Goal: Communication & Community: Answer question/provide support

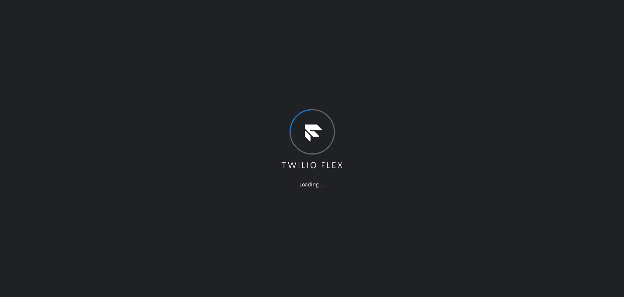
click at [515, 90] on div "Loading ..." at bounding box center [312, 148] width 624 height 297
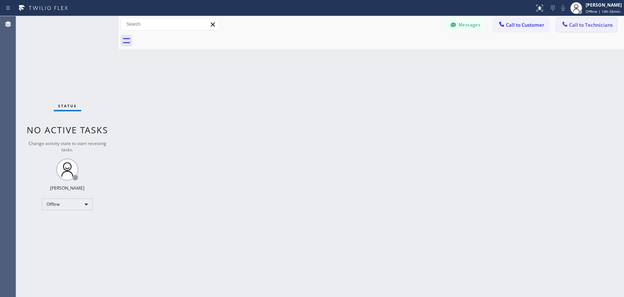
click at [569, 21] on div at bounding box center [565, 24] width 9 height 9
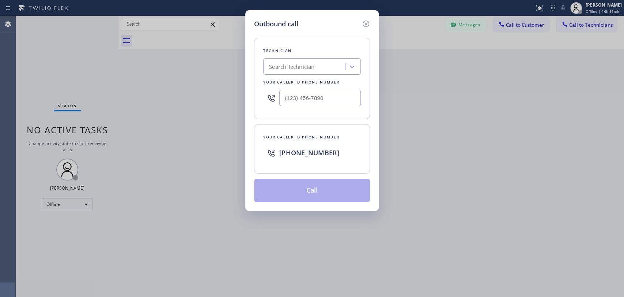
click at [270, 60] on div "Search Technician" at bounding box center [306, 66] width 80 height 13
type input "sevan"
click at [290, 83] on div "Sevan Parseghian" at bounding box center [312, 81] width 98 height 13
type input "(818) 480-0219"
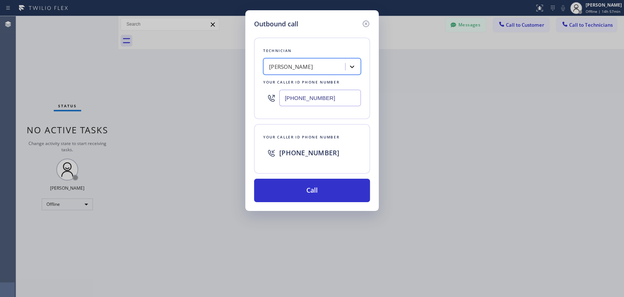
click at [355, 71] on div at bounding box center [352, 66] width 13 height 13
type input "[PERSON_NAME]"
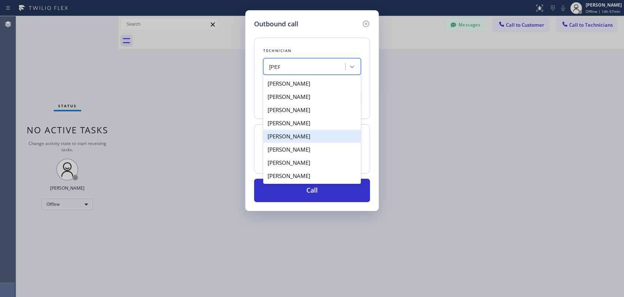
scroll to position [13, 0]
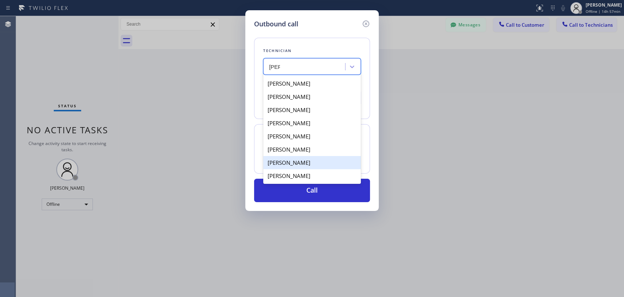
click at [302, 162] on div "[PERSON_NAME]" at bounding box center [312, 162] width 98 height 13
type input "[PHONE_NUMBER]"
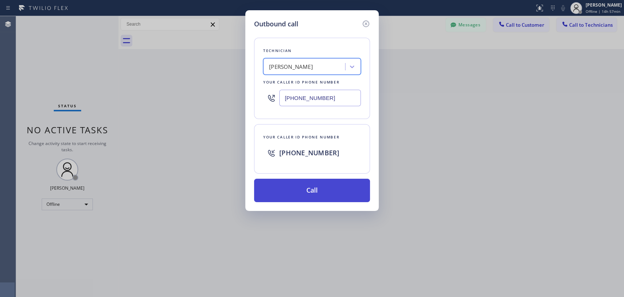
click at [300, 188] on button "Call" at bounding box center [312, 189] width 116 height 23
click at [316, 191] on button "Call" at bounding box center [312, 189] width 116 height 23
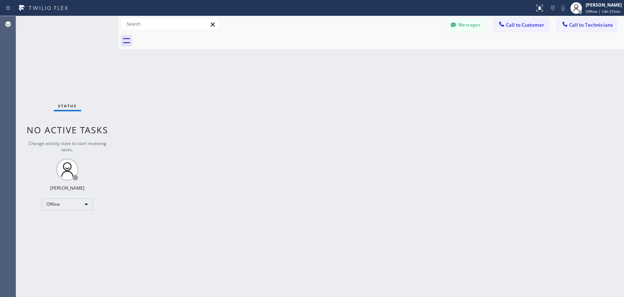
click at [54, 206] on div "Offline" at bounding box center [67, 204] width 51 height 12
click at [61, 231] on li "Unavailable" at bounding box center [67, 231] width 50 height 9
click at [582, 18] on button "Call to Technicians" at bounding box center [587, 25] width 60 height 14
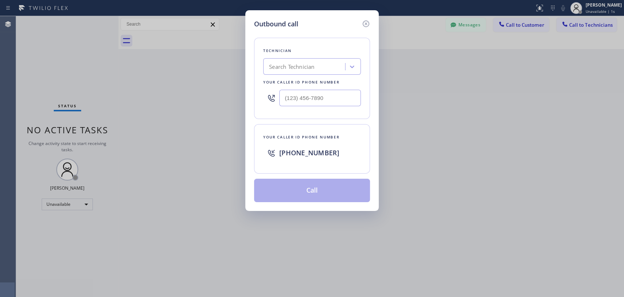
click at [280, 68] on div "Search Technician" at bounding box center [291, 67] width 45 height 8
click at [287, 67] on div "Search Technician" at bounding box center [291, 67] width 45 height 8
click at [289, 65] on div "Search Technician" at bounding box center [291, 67] width 45 height 8
click at [288, 65] on div "Search Technician" at bounding box center [291, 67] width 45 height 8
click at [299, 64] on div "Search Technician" at bounding box center [291, 67] width 45 height 8
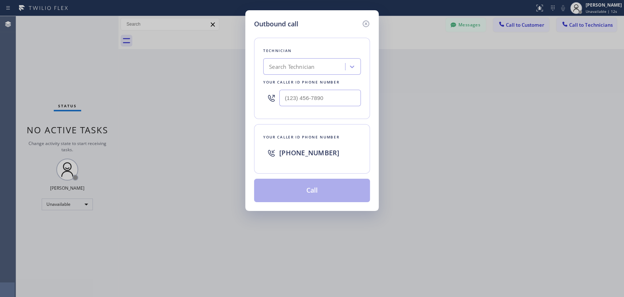
click at [297, 146] on div "[PHONE_NUMBER]" at bounding box center [320, 152] width 82 height 13
click at [299, 54] on div "Technician" at bounding box center [312, 51] width 98 height 8
click at [292, 68] on div "Search Technician" at bounding box center [291, 67] width 45 height 8
click at [364, 27] on icon at bounding box center [366, 23] width 9 height 9
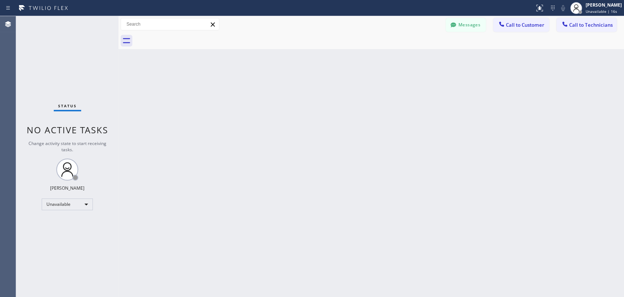
click at [78, 207] on div "Unavailable" at bounding box center [67, 204] width 51 height 12
drag, startPoint x: 71, startPoint y: 221, endPoint x: 180, endPoint y: 209, distance: 109.7
click at [71, 222] on li "Available" at bounding box center [67, 222] width 50 height 9
click at [580, 19] on button "Call to Technicians" at bounding box center [587, 25] width 60 height 14
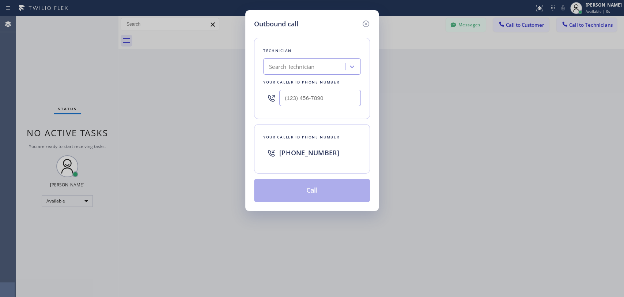
click at [278, 64] on div "Search Technician" at bounding box center [291, 67] width 45 height 8
click at [286, 68] on div "Search Technician" at bounding box center [291, 67] width 45 height 8
click at [296, 64] on div "Search Technician" at bounding box center [291, 67] width 45 height 8
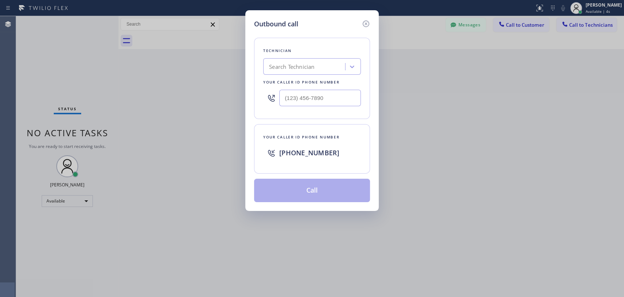
click at [294, 64] on div "Search Technician" at bounding box center [291, 67] width 45 height 8
click at [294, 65] on div "Search Technician" at bounding box center [291, 67] width 45 height 8
click at [274, 63] on div "Search Technician" at bounding box center [291, 67] width 45 height 8
click at [284, 74] on div "Search Technician" at bounding box center [312, 66] width 98 height 16
drag, startPoint x: 291, startPoint y: 73, endPoint x: 320, endPoint y: 78, distance: 30.1
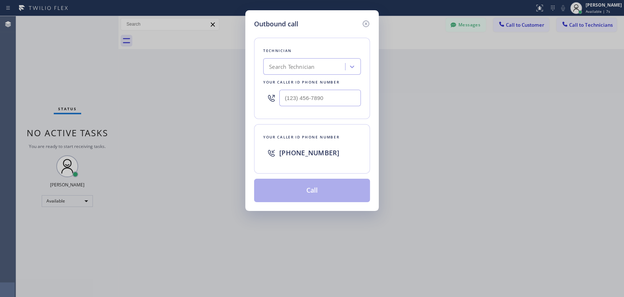
click at [313, 77] on div "Technician Search Technician Your caller id phone number" at bounding box center [312, 78] width 116 height 81
drag, startPoint x: 357, startPoint y: 79, endPoint x: 357, endPoint y: 74, distance: 4.8
click at [358, 79] on div "Your caller id phone number" at bounding box center [312, 82] width 98 height 8
click at [357, 71] on div at bounding box center [352, 66] width 13 height 13
click at [356, 69] on div at bounding box center [352, 66] width 13 height 13
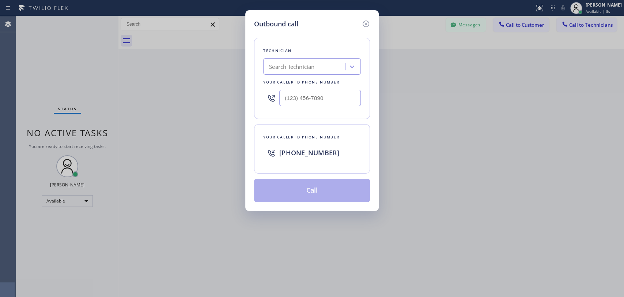
click at [327, 68] on div "Search Technician" at bounding box center [306, 66] width 80 height 13
click at [287, 66] on div "Search Technician" at bounding box center [291, 67] width 45 height 8
click at [365, 21] on icon at bounding box center [366, 23] width 7 height 7
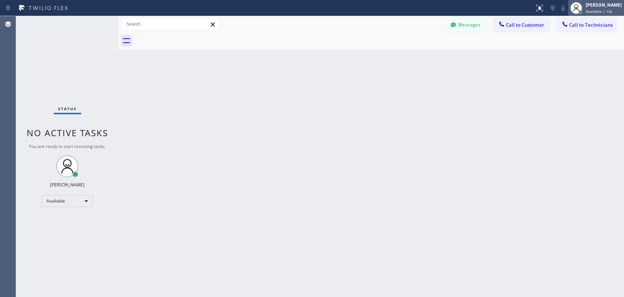
click at [614, 9] on div "Available | 13s" at bounding box center [604, 11] width 36 height 5
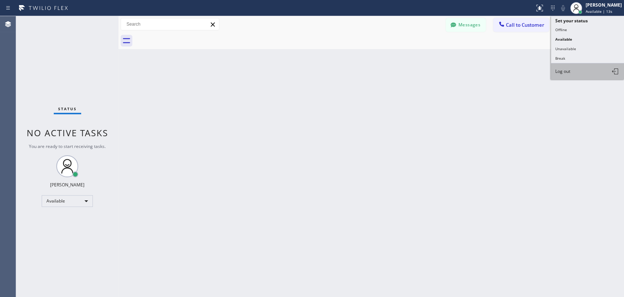
click at [571, 72] on button "Log out" at bounding box center [587, 71] width 73 height 16
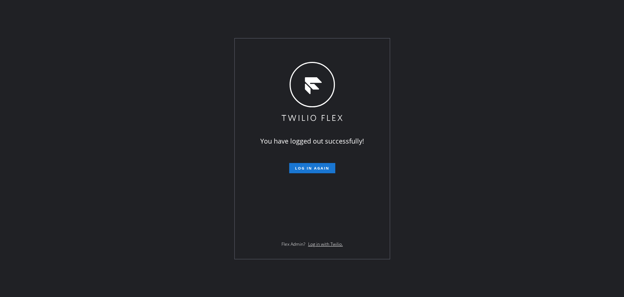
click at [591, 110] on div "You have logged out successfully! Log in again Flex Admin? Log in with Twilio." at bounding box center [312, 148] width 624 height 297
click at [312, 167] on span "Log in again" at bounding box center [312, 167] width 34 height 5
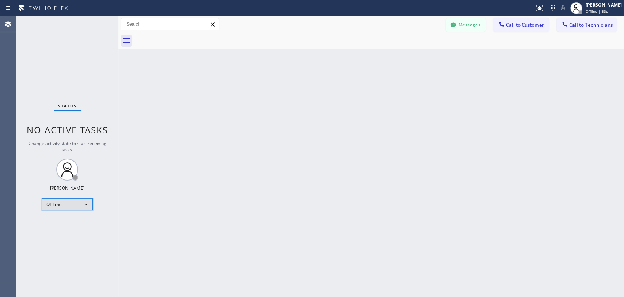
click at [76, 202] on div "Offline" at bounding box center [67, 204] width 51 height 12
click at [71, 230] on li "Unavailable" at bounding box center [67, 231] width 50 height 9
click at [580, 26] on span "Call to Technicians" at bounding box center [592, 25] width 44 height 7
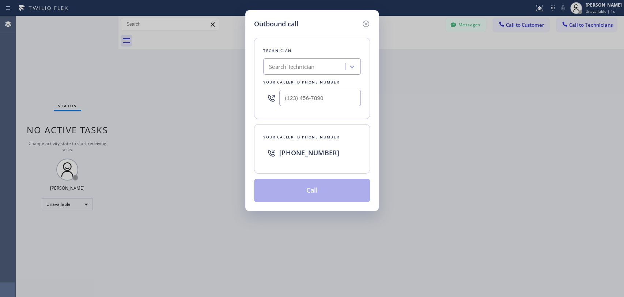
click at [285, 68] on div "Search Technician" at bounding box center [291, 67] width 45 height 8
type input "[PERSON_NAME]"
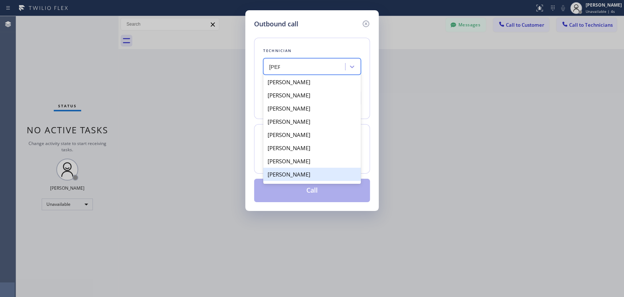
click at [303, 174] on div "[PERSON_NAME]" at bounding box center [312, 174] width 98 height 13
type input "[PHONE_NUMBER]"
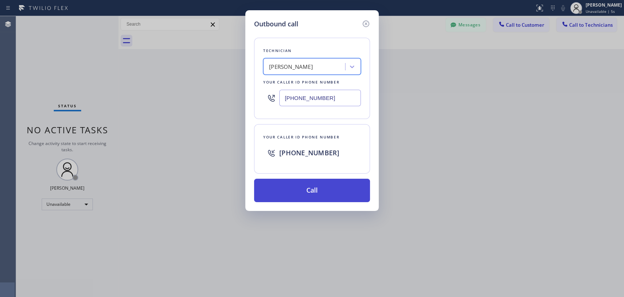
click at [304, 190] on button "Call" at bounding box center [312, 189] width 116 height 23
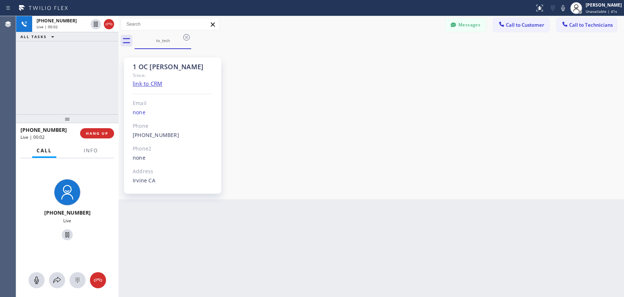
click at [548, 151] on div "1 OC [PERSON_NAME] Since: link to CRM Email none Phone [PHONE_NUMBER] Outbound …" at bounding box center [371, 124] width 502 height 146
click at [104, 135] on span "HANG UP" at bounding box center [97, 133] width 22 height 5
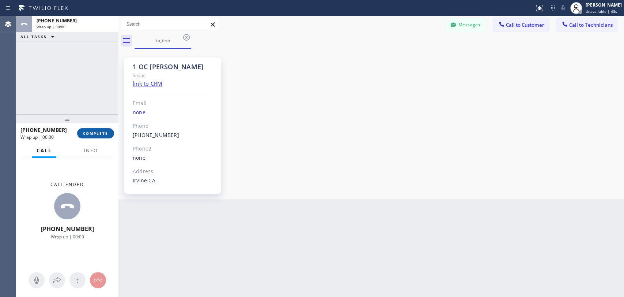
click at [94, 132] on span "COMPLETE" at bounding box center [95, 133] width 25 height 5
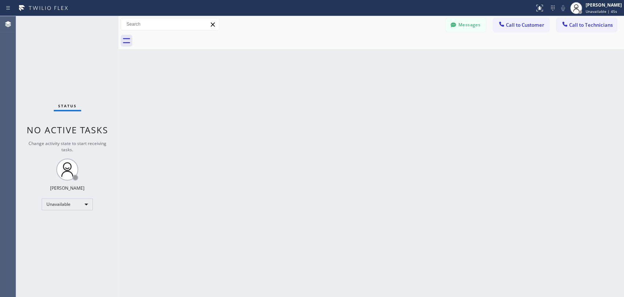
drag, startPoint x: 561, startPoint y: 170, endPoint x: 526, endPoint y: 171, distance: 35.1
click at [561, 170] on div "Back to Dashboard Change Sender ID Customers Technicians PH Para Hossein [DATE]…" at bounding box center [372, 156] width 506 height 281
click at [70, 206] on div "Unavailable" at bounding box center [67, 204] width 51 height 12
click at [67, 222] on li "Available" at bounding box center [67, 222] width 50 height 9
click at [565, 113] on div "Back to Dashboard Change Sender ID Customers Technicians PH Para Hossein [DATE]…" at bounding box center [372, 156] width 506 height 281
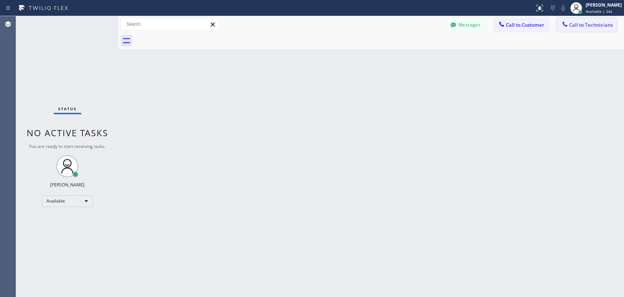
click at [600, 31] on button "Call to Technicians" at bounding box center [587, 25] width 60 height 14
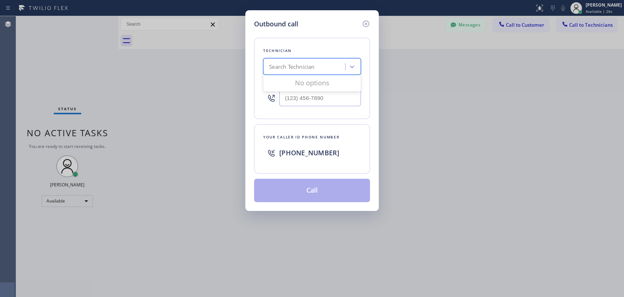
click at [303, 72] on div "Search Technician" at bounding box center [306, 66] width 80 height 13
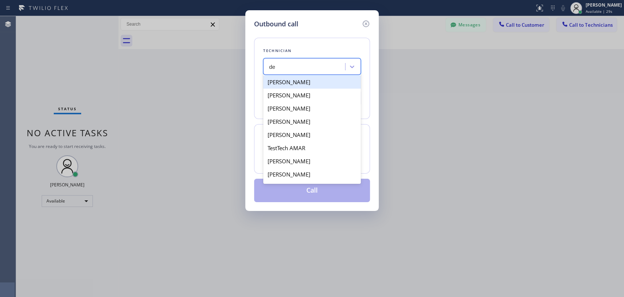
type input "d"
click at [364, 23] on icon at bounding box center [366, 23] width 9 height 9
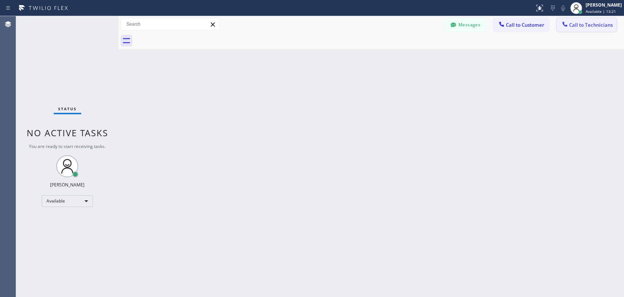
click at [589, 25] on span "Call to Technicians" at bounding box center [592, 25] width 44 height 7
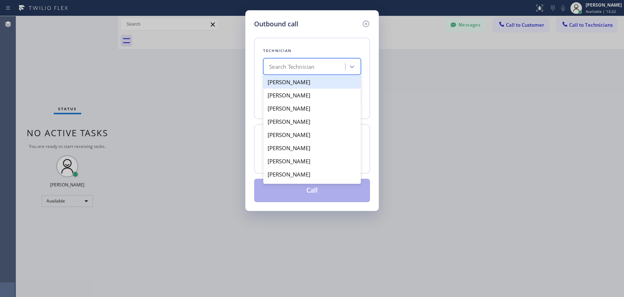
click at [289, 69] on div "Search Technician" at bounding box center [291, 67] width 45 height 8
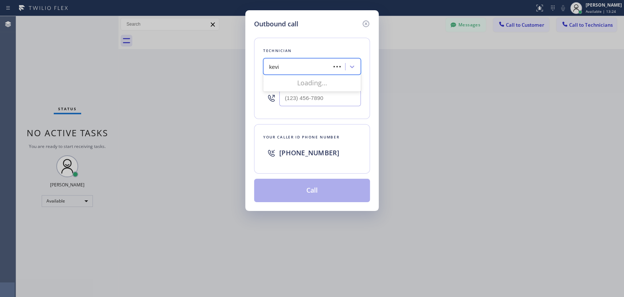
type input "[PERSON_NAME]"
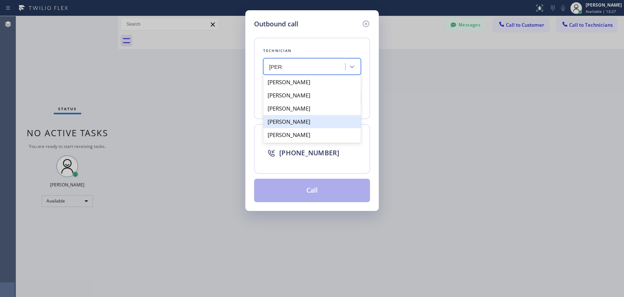
click at [306, 121] on div "[PERSON_NAME]" at bounding box center [312, 121] width 98 height 13
type input "[PHONE_NUMBER]"
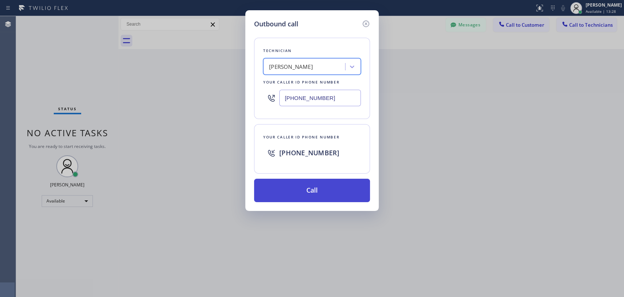
click at [313, 191] on button "Call" at bounding box center [312, 189] width 116 height 23
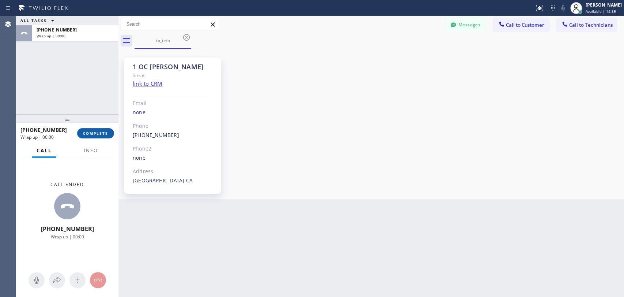
click at [104, 134] on span "COMPLETE" at bounding box center [95, 133] width 25 height 5
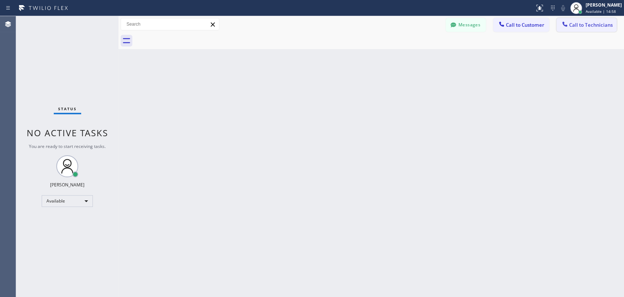
click at [591, 26] on span "Call to Technicians" at bounding box center [592, 25] width 44 height 7
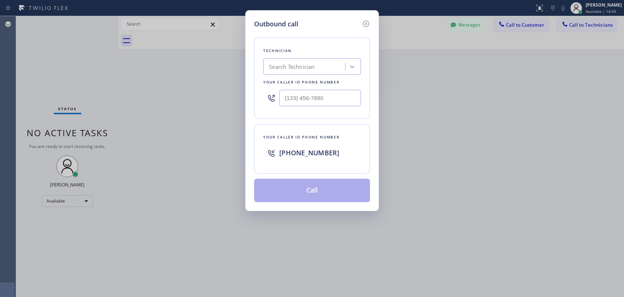
click at [307, 65] on div "Search Technician" at bounding box center [291, 67] width 45 height 8
type input "cj"
click at [307, 80] on div "[PERSON_NAME]" at bounding box center [312, 81] width 98 height 13
type input "[PHONE_NUMBER]"
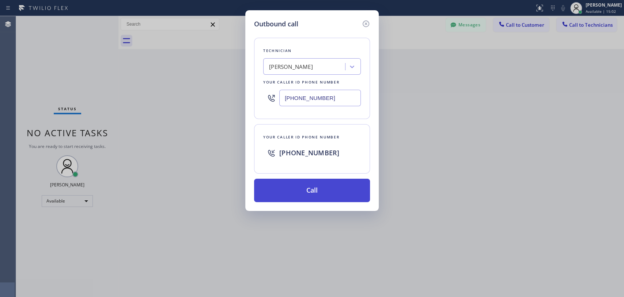
click at [323, 190] on button "Call" at bounding box center [312, 189] width 116 height 23
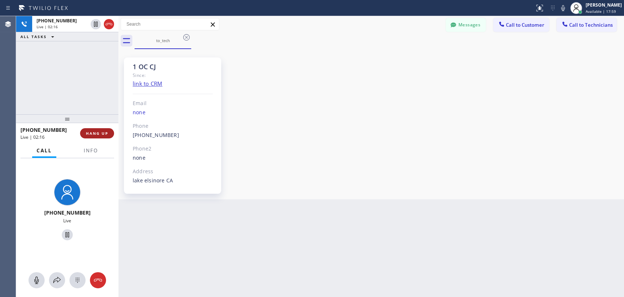
click at [99, 136] on button "HANG UP" at bounding box center [97, 133] width 34 height 10
click at [104, 133] on span "HANG UP" at bounding box center [97, 133] width 22 height 5
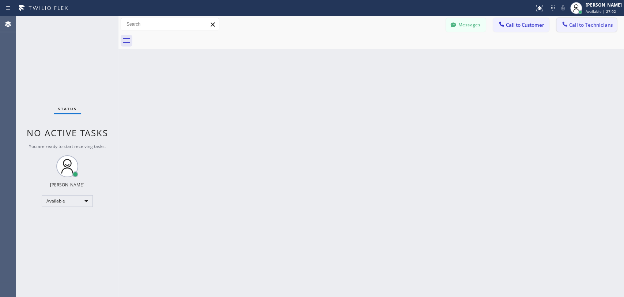
click at [589, 24] on span "Call to Technicians" at bounding box center [592, 25] width 44 height 7
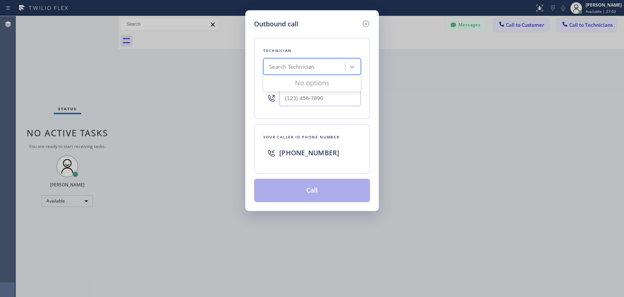
click at [295, 64] on div "Search Technician" at bounding box center [291, 67] width 45 height 8
type input "davi"
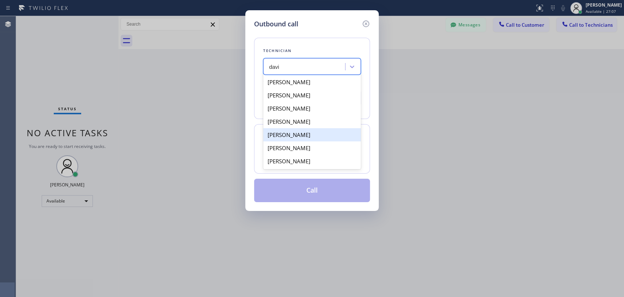
click at [312, 129] on div "[PERSON_NAME]" at bounding box center [312, 134] width 98 height 13
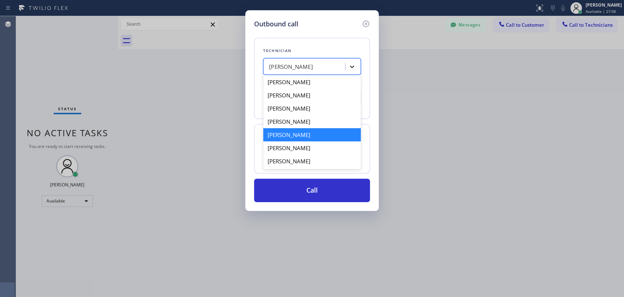
click at [357, 72] on div at bounding box center [352, 66] width 13 height 13
click at [308, 123] on div "[PERSON_NAME]" at bounding box center [312, 121] width 98 height 13
type input "[PHONE_NUMBER]"
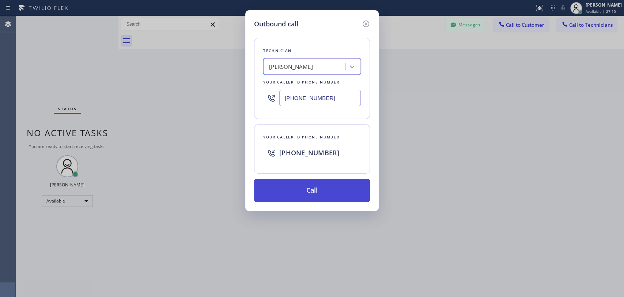
click at [312, 185] on button "Call" at bounding box center [312, 189] width 116 height 23
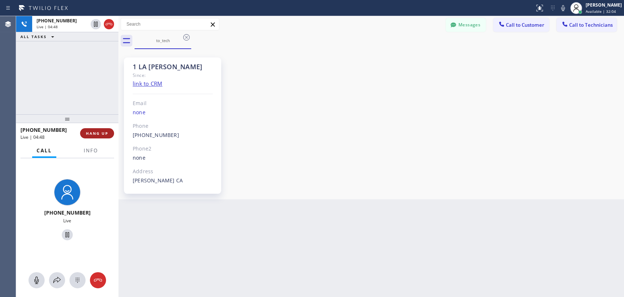
click at [94, 131] on span "HANG UP" at bounding box center [97, 133] width 22 height 5
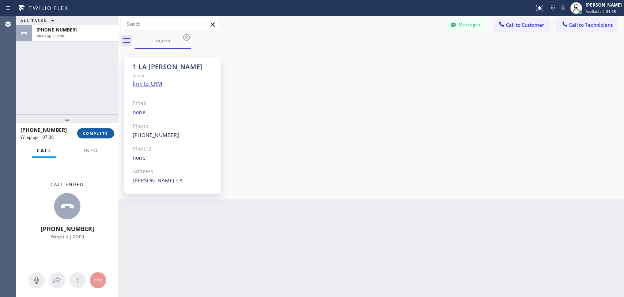
click at [105, 133] on span "COMPLETE" at bounding box center [95, 133] width 25 height 5
